Goal: Task Accomplishment & Management: Manage account settings

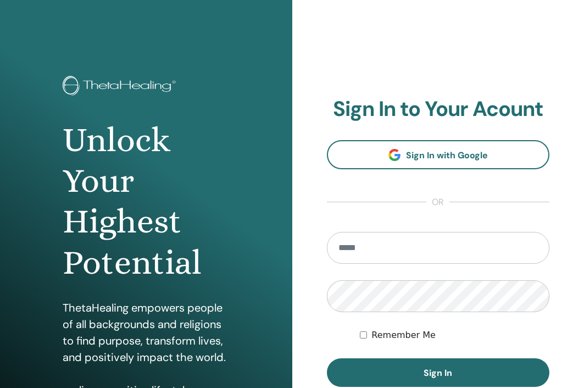
click at [416, 245] on input "email" at bounding box center [438, 248] width 223 height 32
type input "**********"
click at [327, 358] on button "Sign In" at bounding box center [438, 372] width 223 height 29
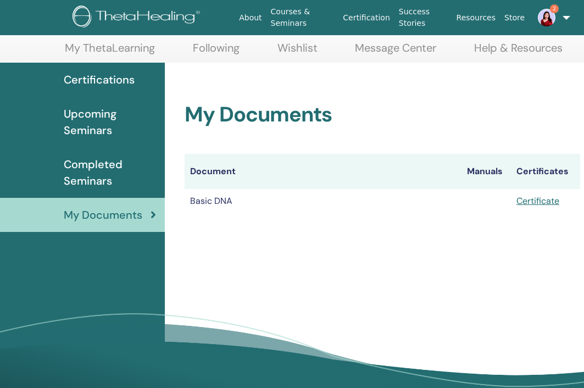
scroll to position [55, 75]
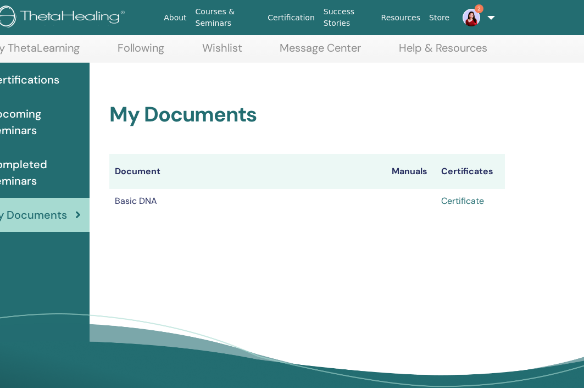
click at [470, 202] on link "Certificate" at bounding box center [462, 201] width 43 height 12
click at [483, 25] on link "2" at bounding box center [473, 17] width 38 height 35
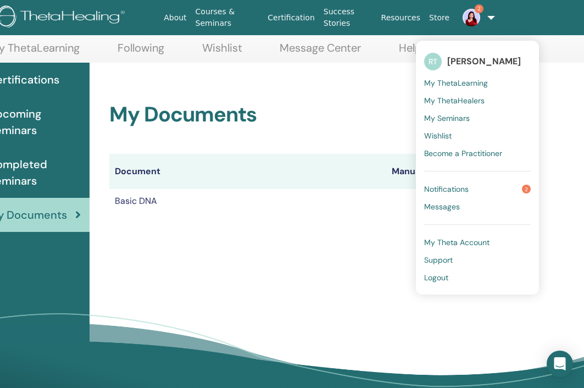
click at [471, 23] on img at bounding box center [471, 18] width 18 height 18
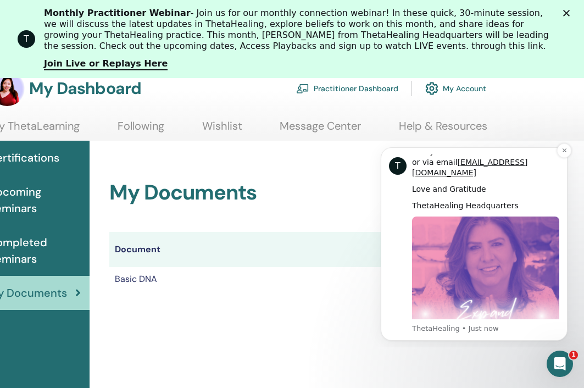
scroll to position [559, 0]
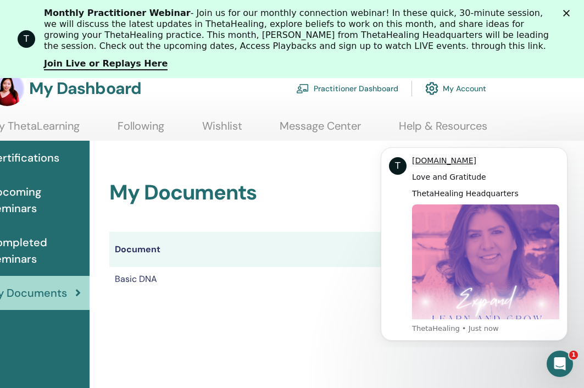
click at [313, 246] on th "Document" at bounding box center [247, 249] width 277 height 35
click at [561, 152] on button "Dismiss notification" at bounding box center [564, 150] width 14 height 14
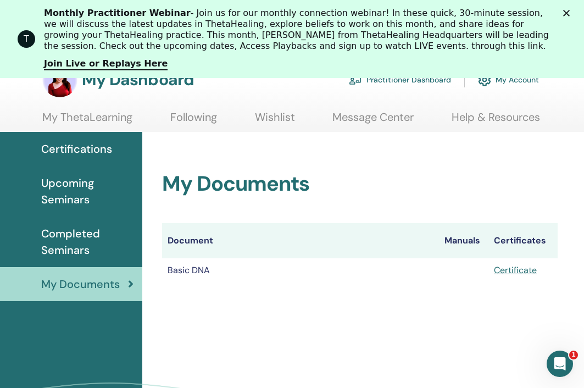
scroll to position [64, 0]
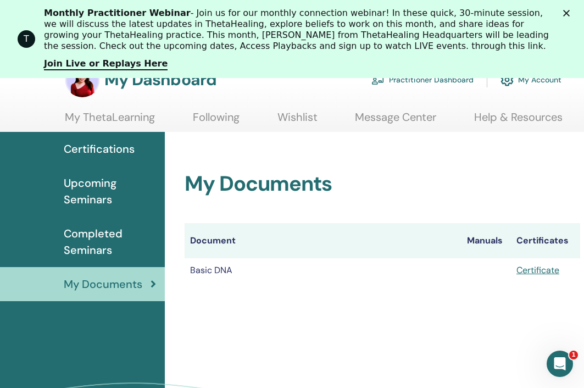
click at [414, 81] on link "Practitioner Dashboard" at bounding box center [422, 80] width 102 height 24
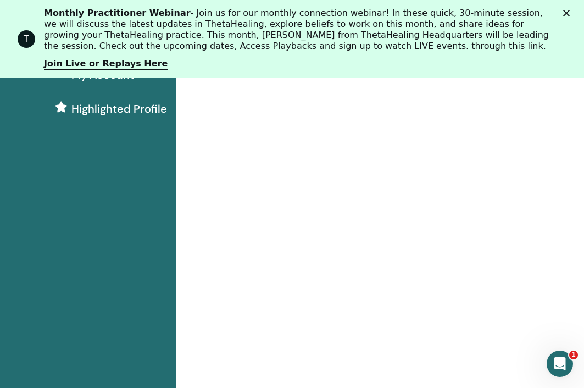
scroll to position [7, 0]
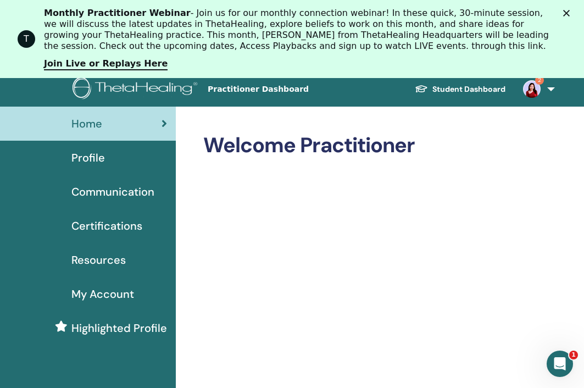
click at [536, 87] on img at bounding box center [532, 89] width 18 height 18
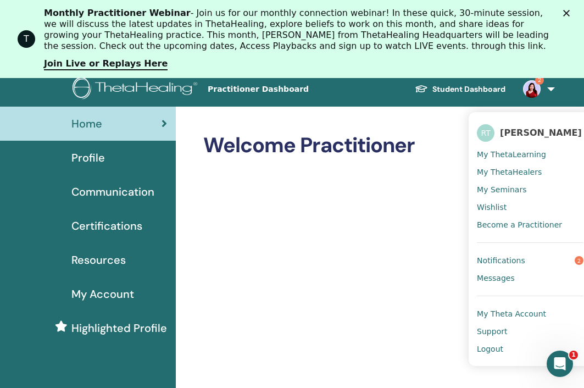
click at [531, 253] on link "Notifications 2" at bounding box center [530, 261] width 107 height 18
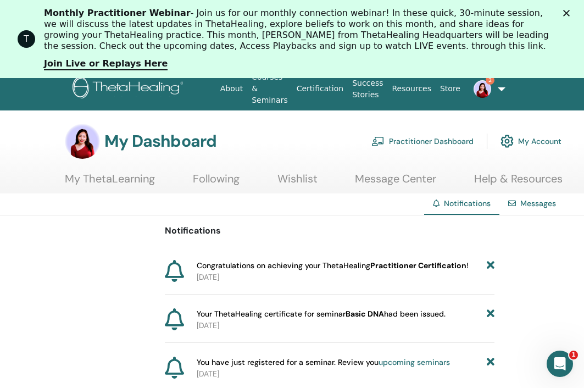
click at [416, 357] on link "upcoming seminars" at bounding box center [413, 362] width 71 height 10
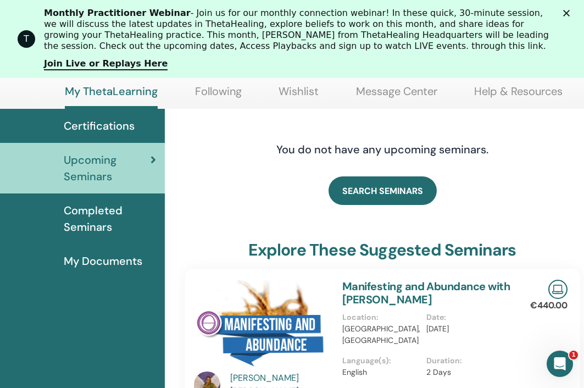
scroll to position [38, 0]
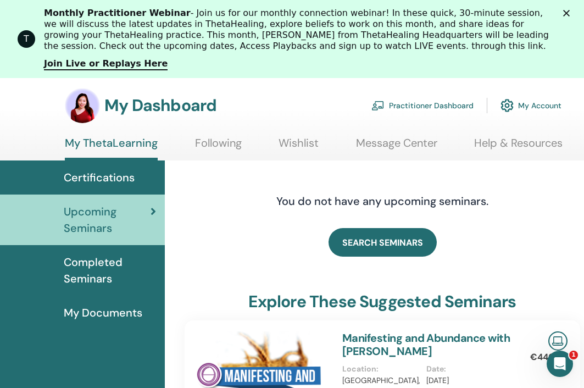
click at [116, 185] on span "Certifications" at bounding box center [99, 177] width 71 height 16
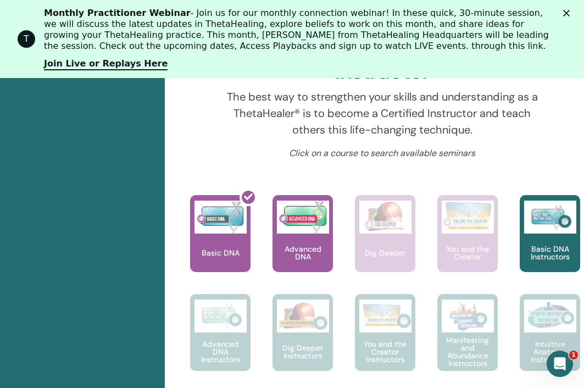
scroll to position [455, 0]
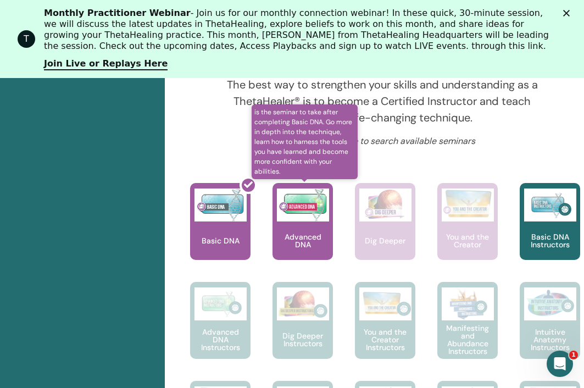
click at [324, 248] on div "Advanced DNA" at bounding box center [302, 221] width 60 height 77
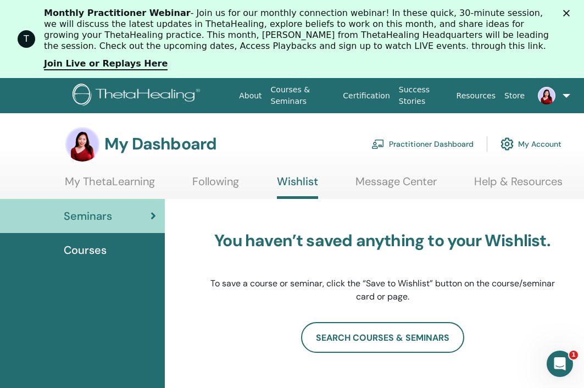
click at [545, 106] on link at bounding box center [548, 95] width 38 height 35
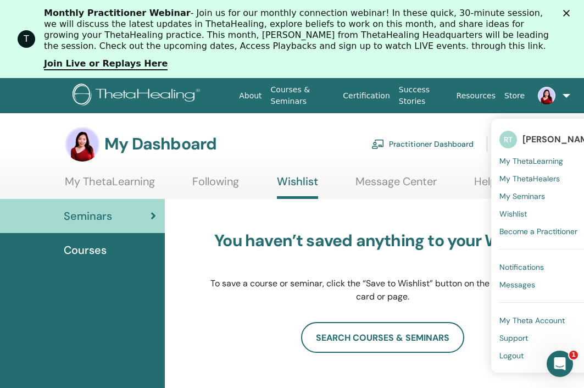
click at [534, 163] on span "My ThetaLearning" at bounding box center [531, 161] width 64 height 10
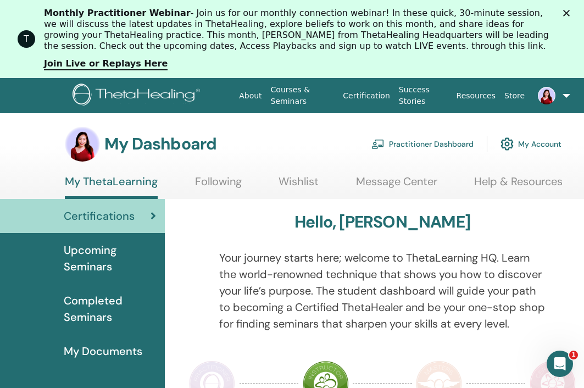
click at [236, 179] on link "Following" at bounding box center [218, 185] width 47 height 21
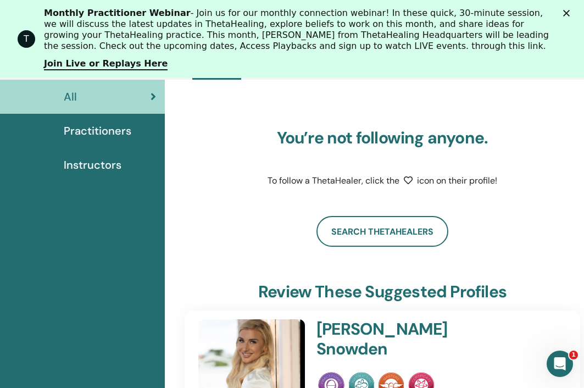
scroll to position [124, 0]
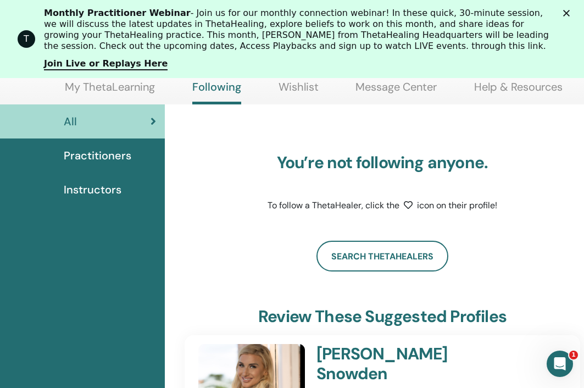
click at [108, 170] on link "Practitioners" at bounding box center [82, 155] width 165 height 34
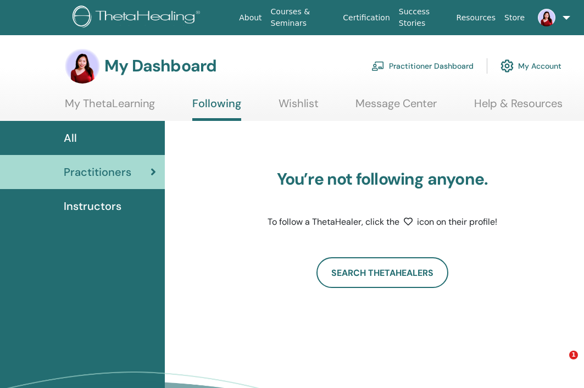
click at [92, 190] on link "Instructors" at bounding box center [82, 206] width 165 height 34
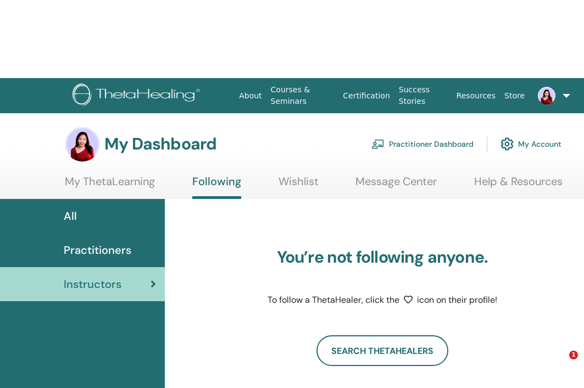
click at [485, 106] on ul "About Courses & Seminars Certification Success Stories Resources Store [PERSON_…" at bounding box center [401, 95] width 398 height 35
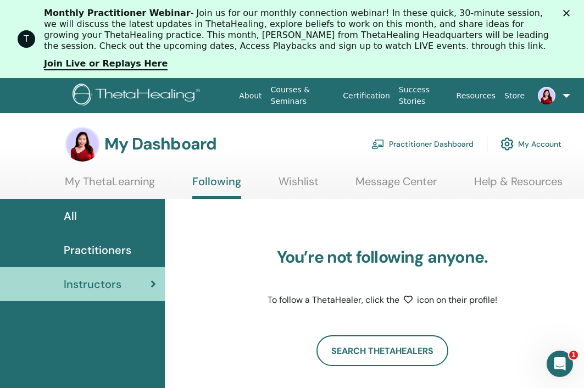
click at [495, 182] on link "Help & Resources" at bounding box center [518, 185] width 88 height 21
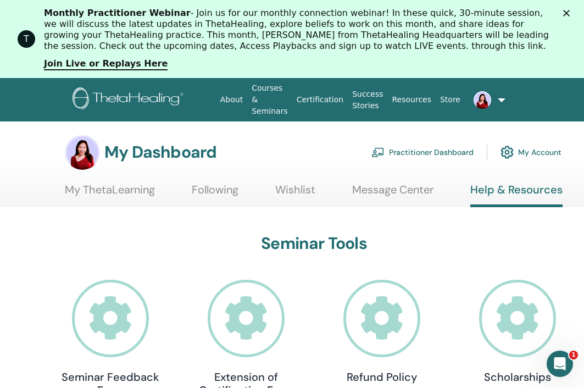
click at [427, 144] on link "Practitioner Dashboard" at bounding box center [422, 152] width 102 height 24
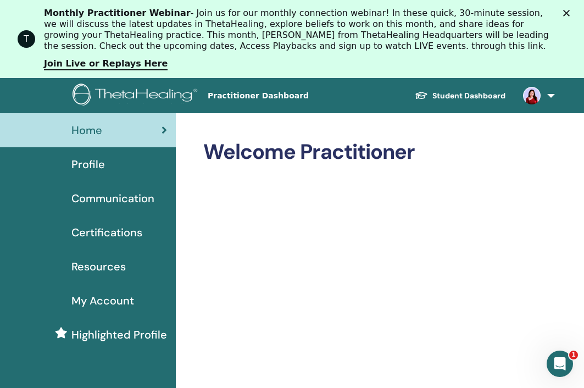
click at [116, 161] on div "Profile" at bounding box center [88, 164] width 158 height 16
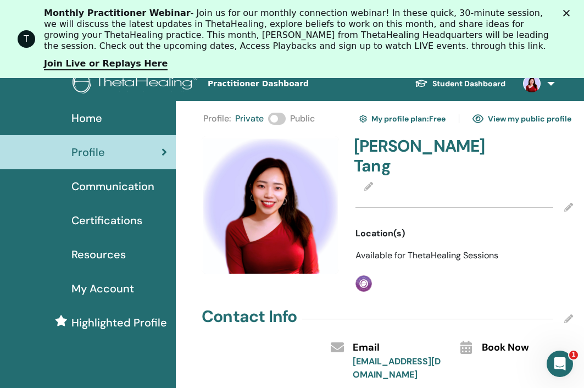
scroll to position [17, 0]
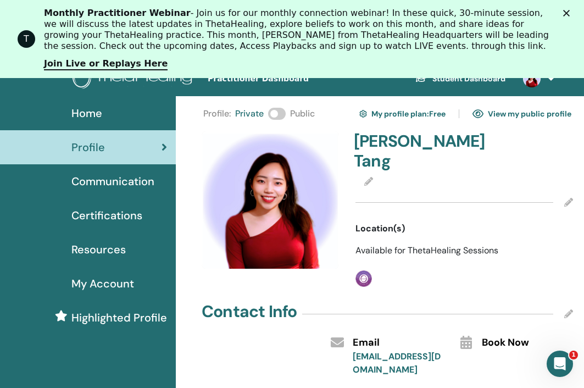
click at [567, 188] on div at bounding box center [464, 201] width 218 height 27
click at [567, 198] on icon at bounding box center [568, 202] width 9 height 9
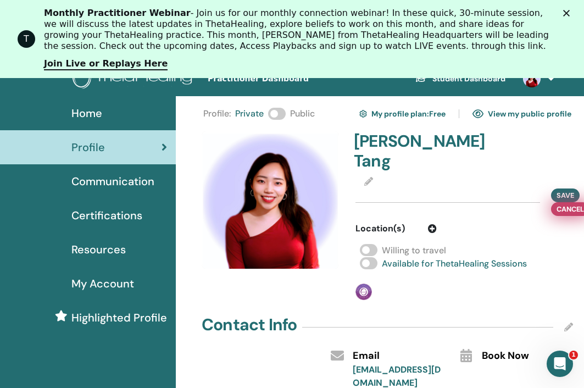
click at [570, 203] on span "Cancel" at bounding box center [569, 209] width 27 height 12
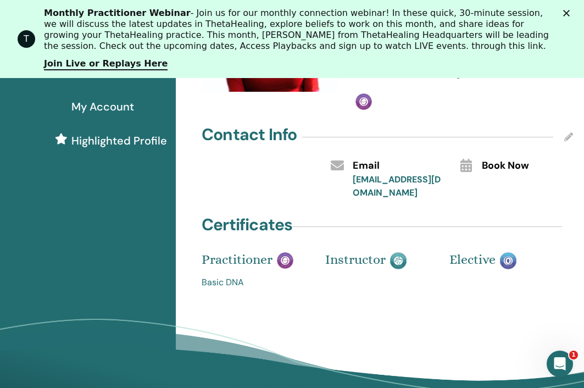
scroll to position [0, 0]
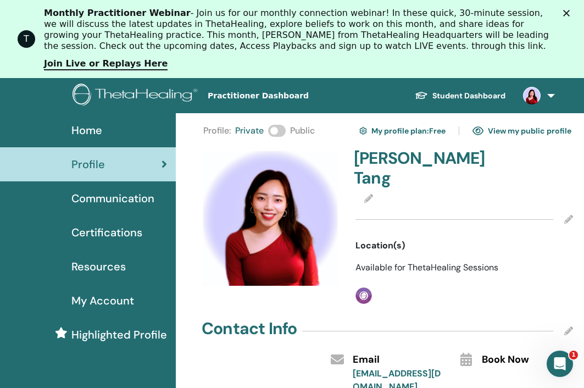
click at [517, 129] on link "View my public profile" at bounding box center [521, 131] width 99 height 18
